Goal: Find specific page/section: Find specific page/section

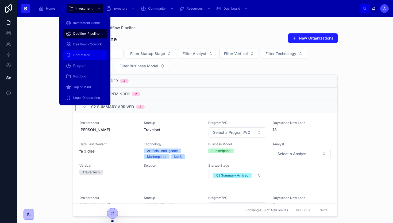
click at [84, 52] on div "Committee" at bounding box center [85, 55] width 38 height 9
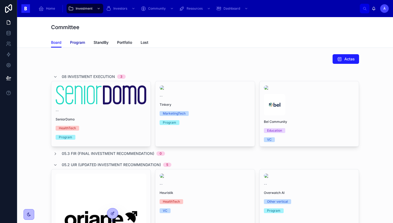
click at [75, 42] on span "Program" at bounding box center [77, 42] width 15 height 5
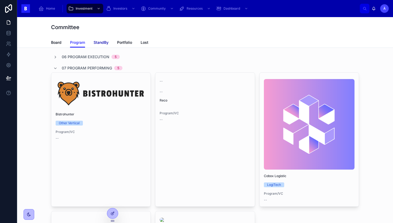
click at [97, 42] on span "StandBy" at bounding box center [100, 42] width 15 height 5
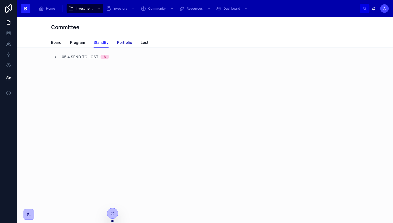
click at [127, 41] on span "Portfolio" at bounding box center [124, 42] width 15 height 5
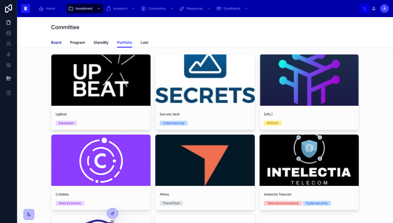
click at [57, 45] on link "Board" at bounding box center [56, 43] width 10 height 11
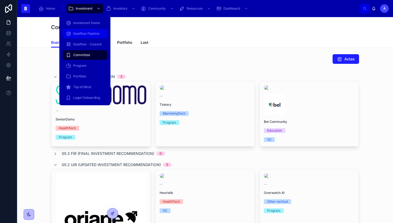
click at [89, 37] on div "Dealflow Pipeline" at bounding box center [85, 33] width 38 height 9
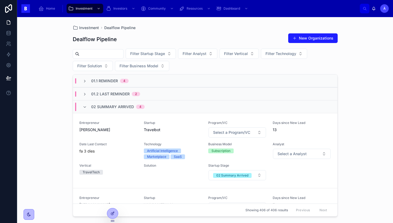
click at [111, 109] on span "02 Summary Arrived" at bounding box center [112, 106] width 43 height 5
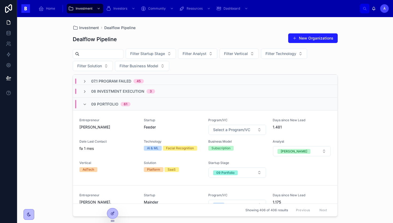
click at [98, 105] on span "09 Portfolio" at bounding box center [104, 104] width 27 height 5
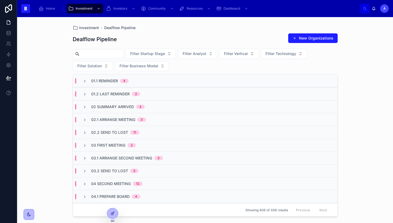
click at [95, 53] on input "text" at bounding box center [101, 53] width 44 height 7
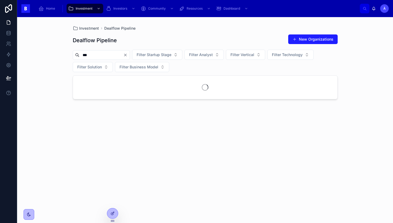
type input "***"
click at [161, 89] on div "Showing 1 of 1 results Previous Next" at bounding box center [205, 94] width 264 height 13
click at [153, 80] on div "03 First Meeting 1" at bounding box center [205, 82] width 264 height 13
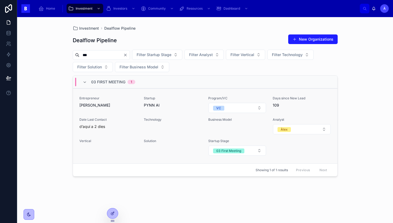
click at [116, 129] on div "d’aquí a 2 dies" at bounding box center [108, 126] width 58 height 5
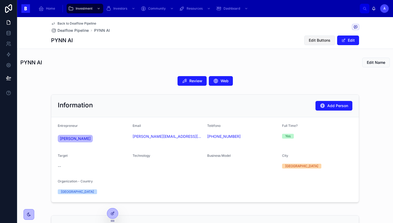
click at [324, 42] on span "Edit Buttons" at bounding box center [320, 40] width 22 height 5
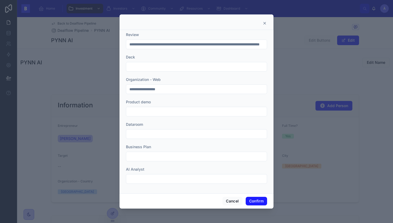
click at [174, 68] on input "text" at bounding box center [196, 66] width 140 height 7
paste input "**********"
type input "**********"
click at [256, 204] on button "Confirm" at bounding box center [255, 201] width 21 height 9
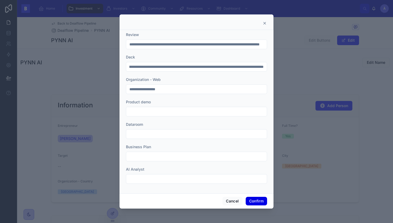
scroll to position [0, 0]
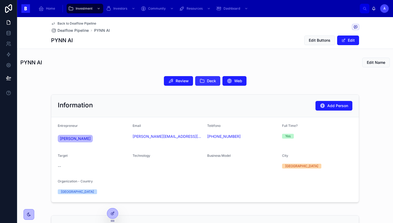
click at [199, 80] on icon at bounding box center [201, 80] width 5 height 5
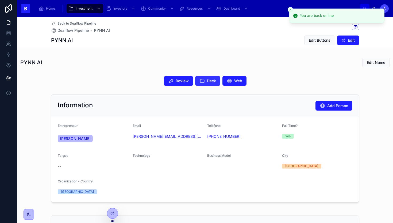
click at [200, 80] on icon at bounding box center [201, 80] width 5 height 5
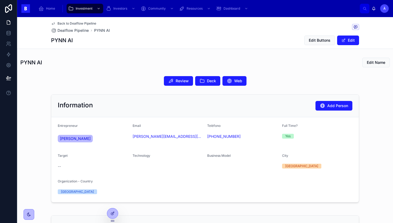
click at [209, 29] on div "Back to Dealflow Pipeline Dealflow Pipeline PYNN AI" at bounding box center [205, 27] width 308 height 12
click at [212, 83] on span "Deck" at bounding box center [211, 80] width 9 height 5
click at [170, 81] on icon at bounding box center [170, 80] width 5 height 5
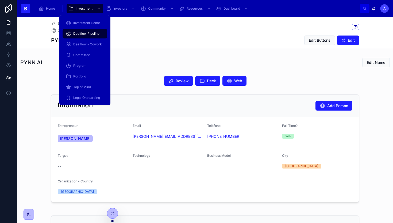
click at [80, 30] on div "Dealflow Pipeline" at bounding box center [85, 33] width 38 height 9
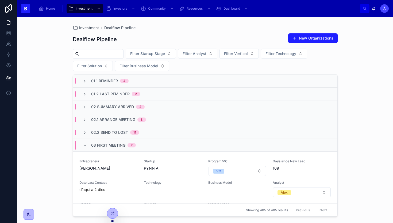
click at [113, 144] on span "03 First Meeting" at bounding box center [108, 145] width 34 height 5
